Goal: Check status: Check status

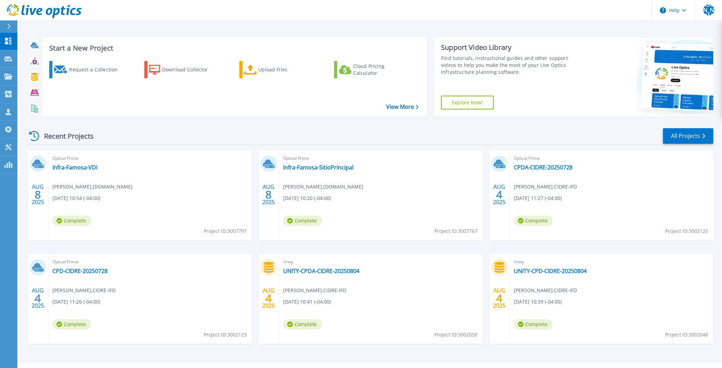
click at [205, 271] on div "Optical Prime CPD-CIDRE-20250728 Walter Garron , CIDRE-IFD 08/04/2025, 11:26 (-…" at bounding box center [150, 299] width 204 height 90
click at [555, 272] on link "UNITY-CPD-CIDRE-20250804" at bounding box center [550, 271] width 73 height 7
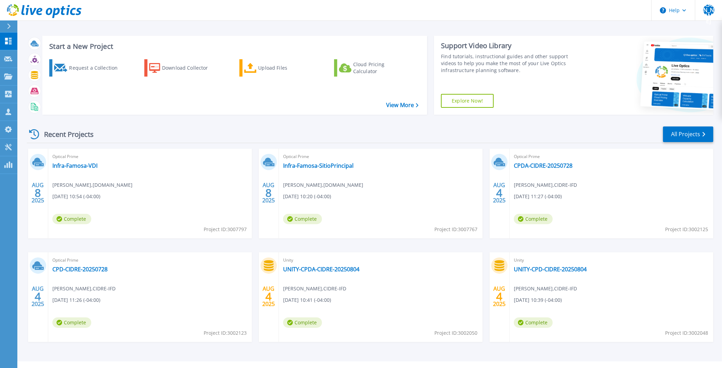
scroll to position [3, 0]
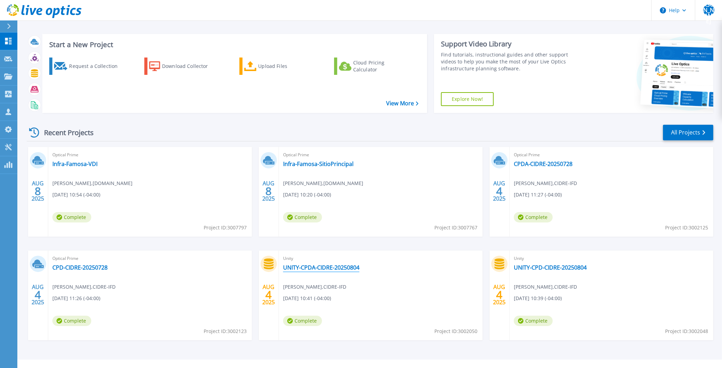
click at [337, 269] on link "UNITY-CPDA-CIDRE-20250804" at bounding box center [321, 267] width 76 height 7
